Goal: Task Accomplishment & Management: Complete application form

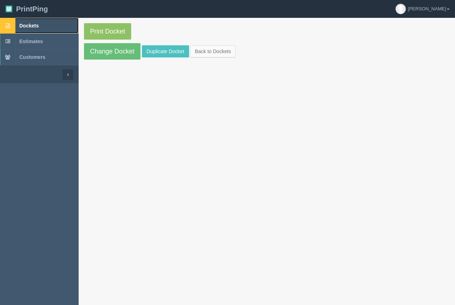
click at [39, 24] on link "Dockets" at bounding box center [39, 26] width 79 height 16
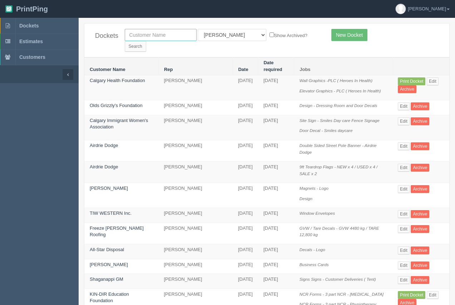
click at [148, 37] on input "text" at bounding box center [161, 35] width 72 height 12
type input "calgary health"
click at [146, 41] on input "Search" at bounding box center [135, 46] width 21 height 11
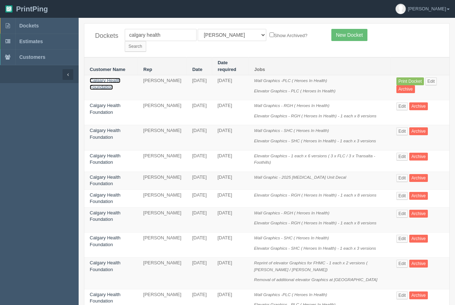
click at [97, 78] on link "Calgary Health Foundation" at bounding box center [105, 84] width 31 height 12
click at [96, 78] on link "Calgary Health Foundation" at bounding box center [105, 84] width 31 height 12
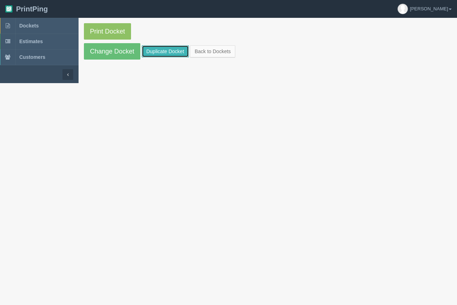
click at [156, 51] on link "Duplicate Docket" at bounding box center [165, 51] width 47 height 12
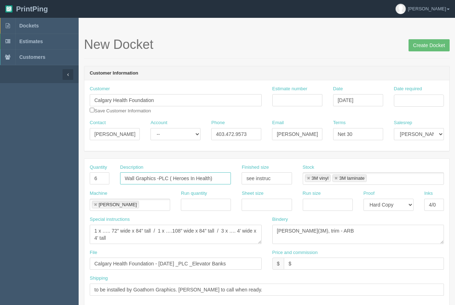
drag, startPoint x: 223, startPoint y: 180, endPoint x: 133, endPoint y: 167, distance: 91.3
click at [128, 169] on div "Description Wall Graphics -PLC ( Heroes In Health)" at bounding box center [175, 174] width 111 height 21
click at [129, 178] on input "WProofs_PLC and RRDTC" at bounding box center [175, 179] width 111 height 12
click at [141, 182] on input "Proofs_PLC and RRDTC" at bounding box center [175, 179] width 111 height 12
type input "Proofs-PLC and RRDTC"
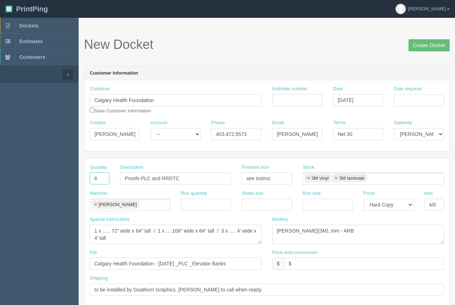
drag, startPoint x: 103, startPoint y: 178, endPoint x: 83, endPoint y: 180, distance: 20.5
type input "1"
drag, startPoint x: 274, startPoint y: 177, endPoint x: 192, endPoint y: 171, distance: 82.0
click at [199, 174] on div "Quantity 1 Description Proofs-PLC and RRDTC Finished size see instruc Stock 3M …" at bounding box center [266, 177] width 365 height 26
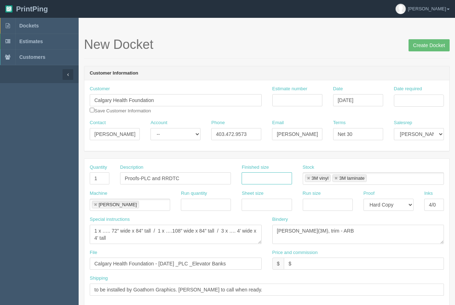
click at [308, 180] on link at bounding box center [308, 178] width 4 height 5
type input "3M laminate"
click at [308, 180] on link at bounding box center [308, 178] width 4 height 5
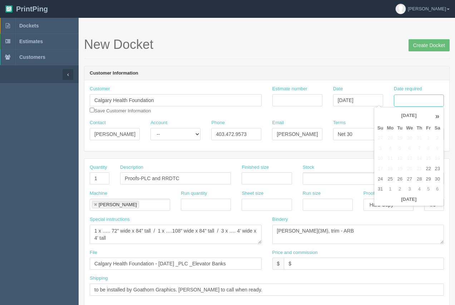
click at [422, 102] on input "Date required" at bounding box center [419, 101] width 50 height 12
click at [394, 179] on td "25" at bounding box center [390, 179] width 10 height 10
click at [408, 179] on td "27" at bounding box center [409, 179] width 10 height 10
type input "[DATE]"
drag, startPoint x: 370, startPoint y: 65, endPoint x: 340, endPoint y: 84, distance: 35.0
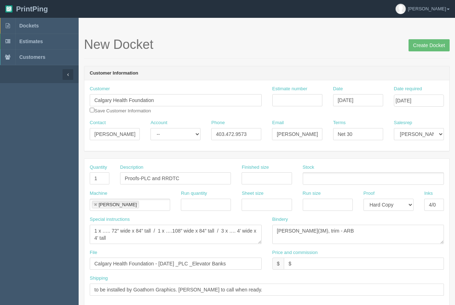
click at [94, 208] on li "Roland" at bounding box center [115, 205] width 47 height 8
click at [94, 206] on link at bounding box center [95, 205] width 4 height 5
drag, startPoint x: 406, startPoint y: 202, endPoint x: 399, endPoint y: 209, distance: 10.4
click at [405, 203] on select "-- Email Hard Copy" at bounding box center [388, 205] width 50 height 12
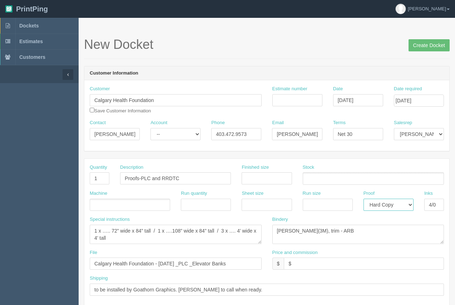
select select
click at [363, 199] on select "-- Email Hard Copy" at bounding box center [388, 205] width 50 height 12
drag, startPoint x: 435, startPoint y: 202, endPoint x: 412, endPoint y: 207, distance: 23.8
click at [412, 207] on div "Machine Run quantity Sheet size Run size Proof -- Email Hard Copy Inks 4/0" at bounding box center [266, 203] width 365 height 26
drag, startPoint x: 120, startPoint y: 239, endPoint x: 80, endPoint y: 228, distance: 41.4
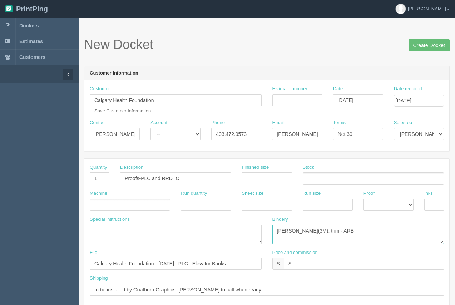
drag, startPoint x: 345, startPoint y: 233, endPoint x: 249, endPoint y: 237, distance: 95.8
click at [249, 237] on div "Special instructions 1 x ….. 72” wide x 84” tall / 1 x ….108” wide x 84” tall /…" at bounding box center [266, 232] width 365 height 33
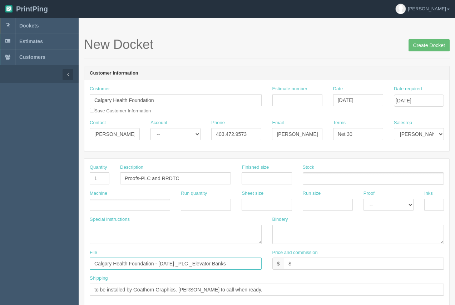
drag, startPoint x: 239, startPoint y: 262, endPoint x: 4, endPoint y: 253, distance: 234.4
drag, startPoint x: 257, startPoint y: 261, endPoint x: 35, endPoint y: 271, distance: 222.0
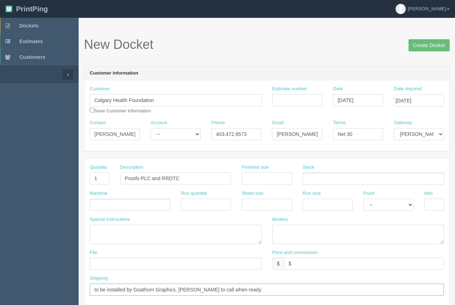
drag, startPoint x: 230, startPoint y: 290, endPoint x: 119, endPoint y: 272, distance: 111.9
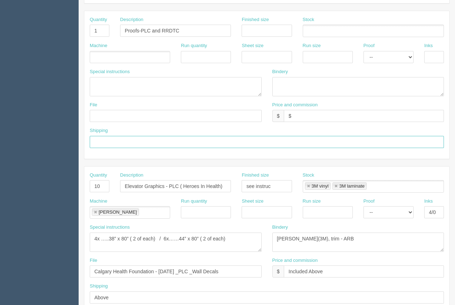
scroll to position [148, 0]
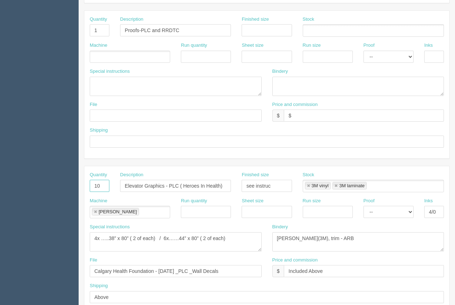
drag, startPoint x: 107, startPoint y: 187, endPoint x: 85, endPoint y: 179, distance: 23.6
click at [90, 179] on div "Quantity 10" at bounding box center [100, 182] width 20 height 21
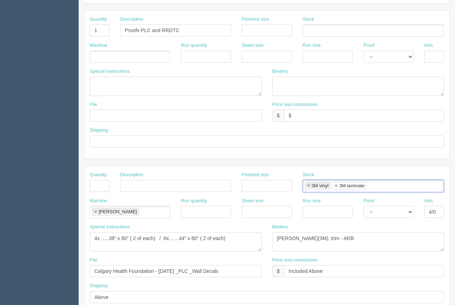
click at [307, 187] on link at bounding box center [308, 186] width 4 height 5
type input "3M laminate"
click at [307, 187] on link at bounding box center [308, 186] width 4 height 5
click at [94, 213] on link at bounding box center [95, 212] width 4 height 5
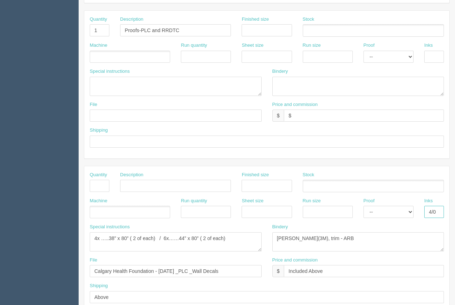
drag, startPoint x: 435, startPoint y: 213, endPoint x: 424, endPoint y: 215, distance: 10.7
click at [424, 215] on input "4/0" at bounding box center [434, 212] width 20 height 12
drag, startPoint x: 284, startPoint y: 238, endPoint x: 215, endPoint y: 233, distance: 68.8
click at [215, 233] on div "Special instructions 4x …..38” x 80” ( 2 of each) / 6x……44” x 80” ( 2 of each) …" at bounding box center [266, 240] width 365 height 33
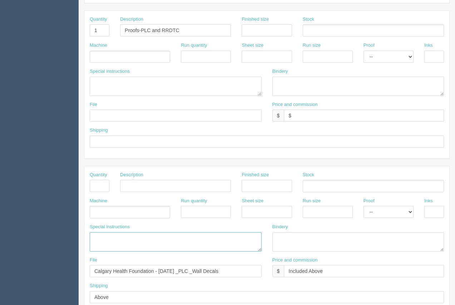
drag, startPoint x: 230, startPoint y: 236, endPoint x: 159, endPoint y: 280, distance: 83.4
click at [128, 276] on div "Quantity Description Finished size Stock Machine Run quantity Sheet size Run si…" at bounding box center [266, 240] width 365 height 148
drag, startPoint x: 234, startPoint y: 275, endPoint x: 219, endPoint y: 285, distance: 18.0
click at [0, 281] on html "PrintPing Arif Edit account ( arif@allrush.ca ) Logout Dockets Estimates" at bounding box center [227, 176] width 455 height 649
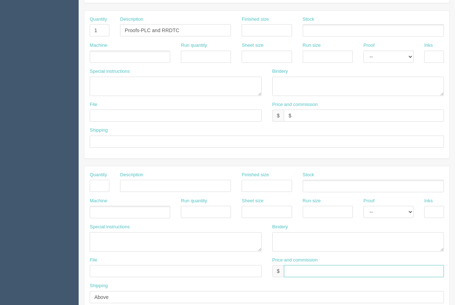
drag, startPoint x: 349, startPoint y: 268, endPoint x: 178, endPoint y: 280, distance: 170.8
click at [178, 280] on div "File Price and commission $" at bounding box center [266, 270] width 365 height 26
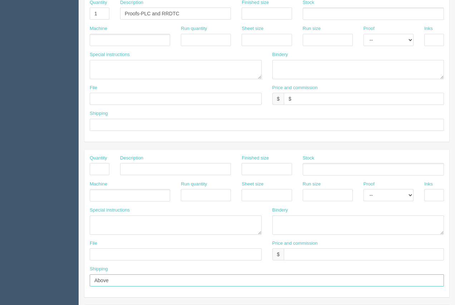
drag, startPoint x: 112, startPoint y: 297, endPoint x: 188, endPoint y: 259, distance: 84.7
click at [53, 301] on section "Dockets Estimates Customers" at bounding box center [227, 168] width 455 height 631
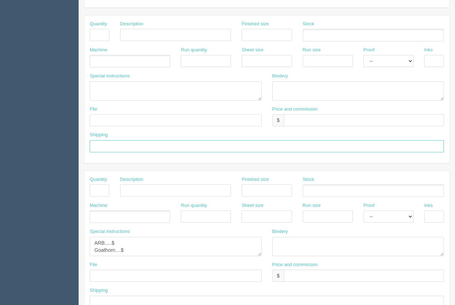
scroll to position [343, 0]
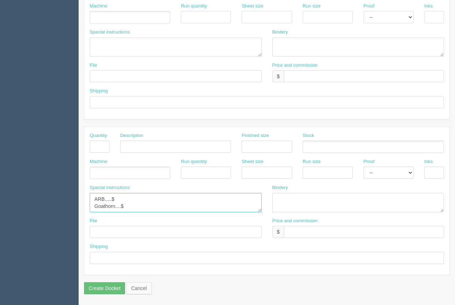
drag, startPoint x: 98, startPoint y: 206, endPoint x: 67, endPoint y: 198, distance: 31.5
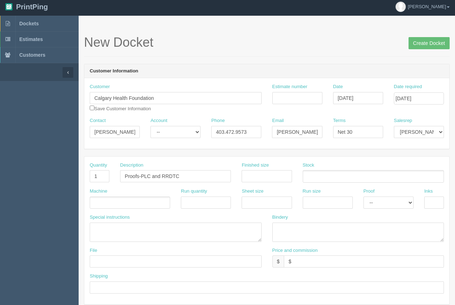
scroll to position [0, 0]
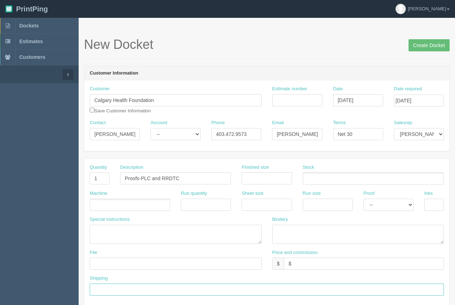
click at [112, 292] on input "text" at bounding box center [267, 290] width 354 height 12
type input "[PERSON_NAME]"
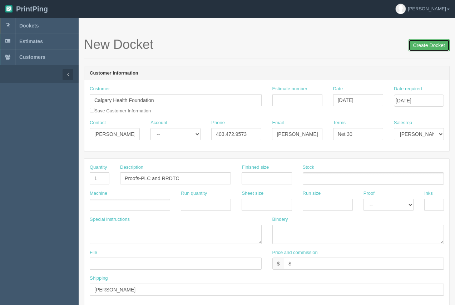
drag, startPoint x: 428, startPoint y: 46, endPoint x: 412, endPoint y: 44, distance: 16.3
click at [427, 47] on input "Create Docket" at bounding box center [428, 45] width 41 height 12
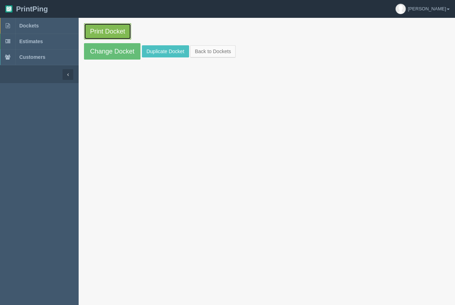
click at [104, 36] on link "Print Docket" at bounding box center [107, 31] width 47 height 16
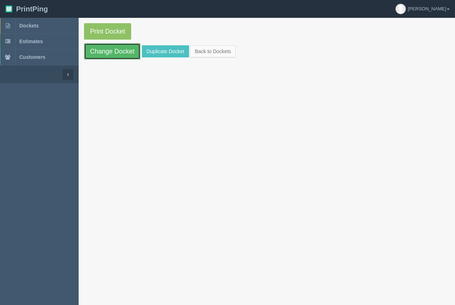
click at [116, 51] on link "Change Docket" at bounding box center [112, 51] width 56 height 16
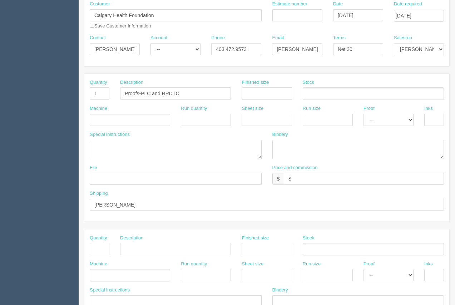
scroll to position [86, 0]
click at [127, 174] on input "text" at bounding box center [176, 178] width 172 height 12
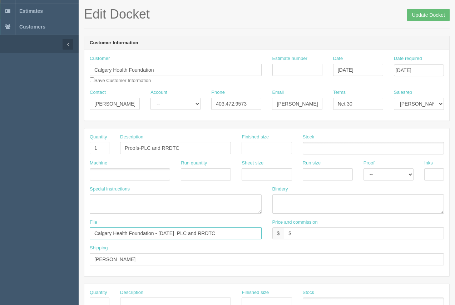
scroll to position [28, 0]
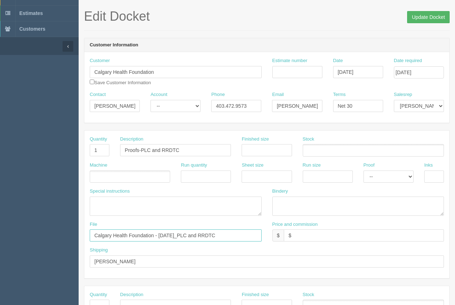
type input "Calgary Health Foundation - August 2025_PLC and RRDTC"
click at [433, 17] on input "Update Docket" at bounding box center [428, 17] width 43 height 12
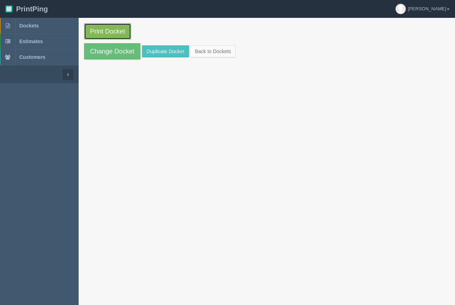
click at [122, 31] on link "Print Docket" at bounding box center [107, 31] width 47 height 16
click at [24, 26] on span "Dockets" at bounding box center [28, 26] width 19 height 6
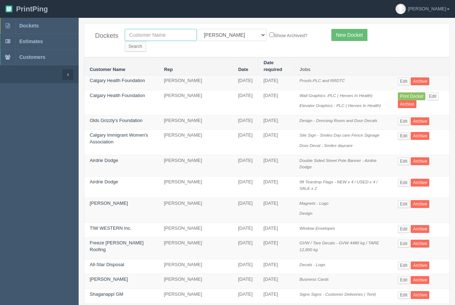
click at [141, 34] on input "text" at bounding box center [161, 35] width 72 height 12
type input "united roofing"
click at [146, 41] on input "Search" at bounding box center [135, 46] width 21 height 11
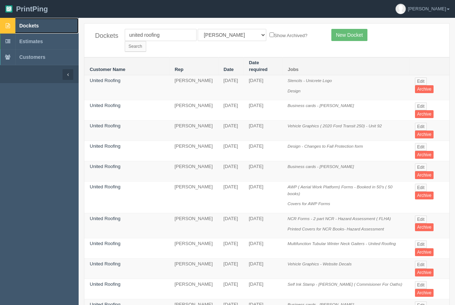
click at [39, 24] on span "Dockets" at bounding box center [28, 26] width 19 height 6
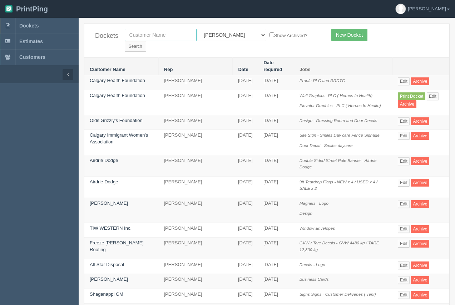
click at [157, 36] on input "text" at bounding box center [161, 35] width 72 height 12
type input "canada beef"
click at [125, 41] on input "Search" at bounding box center [135, 46] width 21 height 11
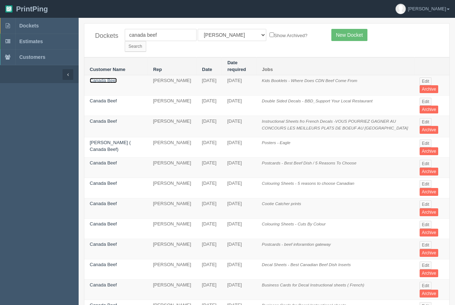
click at [110, 78] on link "Canada Beef" at bounding box center [103, 80] width 27 height 5
drag, startPoint x: 110, startPoint y: 71, endPoint x: 107, endPoint y: 46, distance: 25.2
click at [110, 78] on link "Canada Beef" at bounding box center [103, 80] width 27 height 5
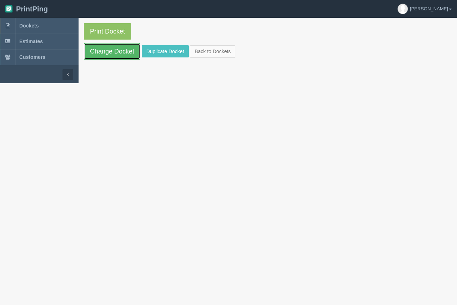
click at [108, 50] on link "Change Docket" at bounding box center [112, 51] width 56 height 16
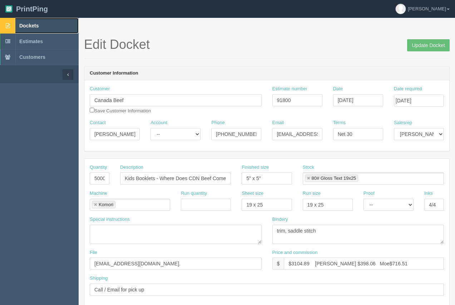
click at [34, 26] on span "Dockets" at bounding box center [28, 26] width 19 height 6
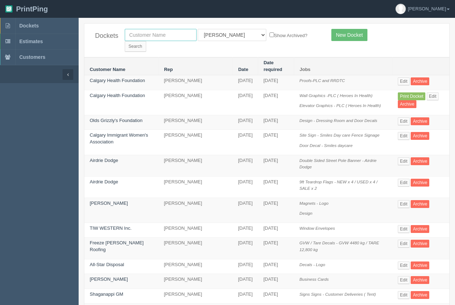
click at [156, 39] on input "text" at bounding box center [161, 35] width 72 height 12
type input "kitchen"
click at [146, 41] on input "Search" at bounding box center [135, 46] width 21 height 11
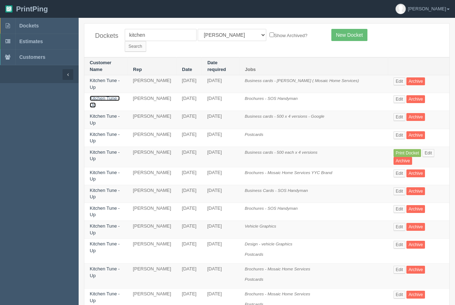
click at [106, 96] on link "Kitchen Tune - Up" at bounding box center [105, 102] width 30 height 12
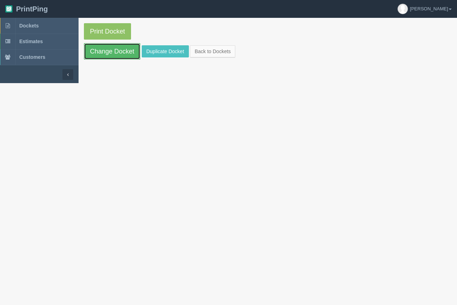
click at [104, 59] on link "Change Docket" at bounding box center [112, 51] width 56 height 16
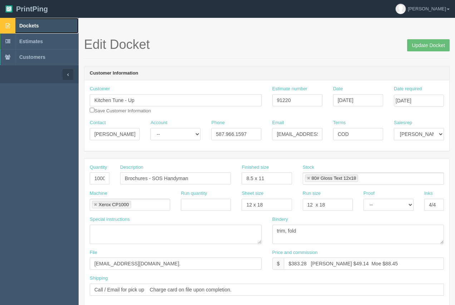
click at [29, 25] on span "Dockets" at bounding box center [28, 26] width 19 height 6
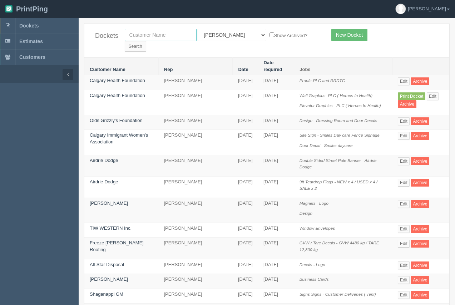
click at [155, 40] on input "text" at bounding box center [161, 35] width 72 height 12
type input "united roofing"
click at [146, 41] on input "Search" at bounding box center [135, 46] width 21 height 11
